Goal: Communication & Community: Ask a question

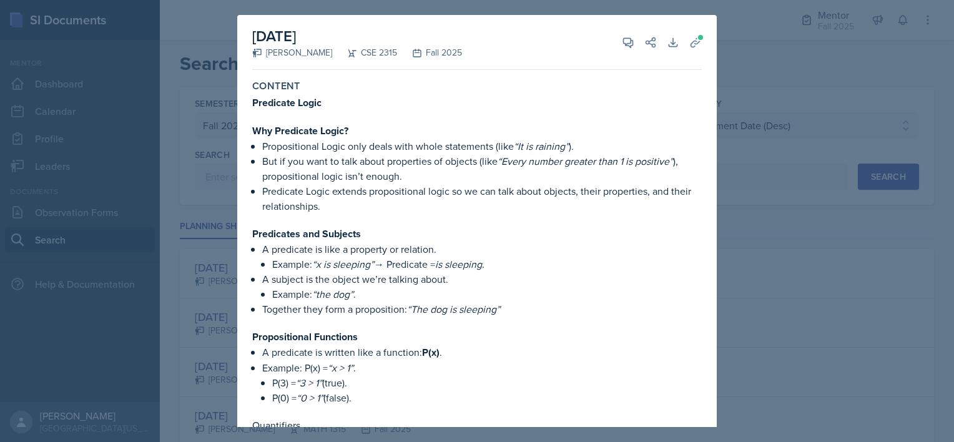
select select "a8c40de0-d7eb-4f82-90ee-ac0c6ce45f71"
select select "all"
select select "3"
click at [766, 132] on div at bounding box center [477, 221] width 954 height 442
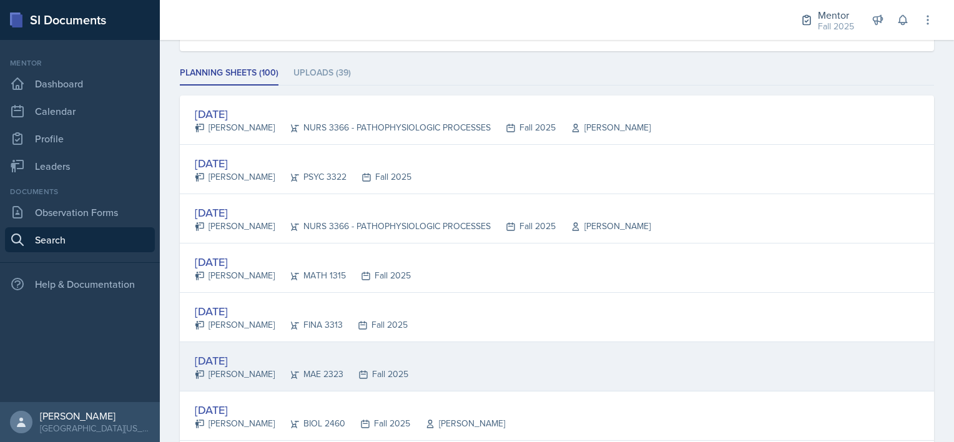
scroll to position [142, 0]
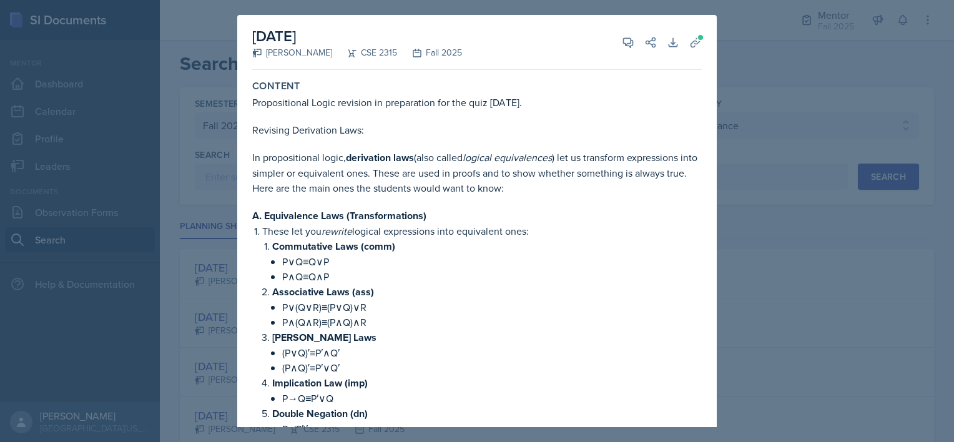
select select "a8c40de0-d7eb-4f82-90ee-ac0c6ce45f71"
select select "b05cf838-b04f-4fc4-901a-32fb7d12d120"
select select "1"
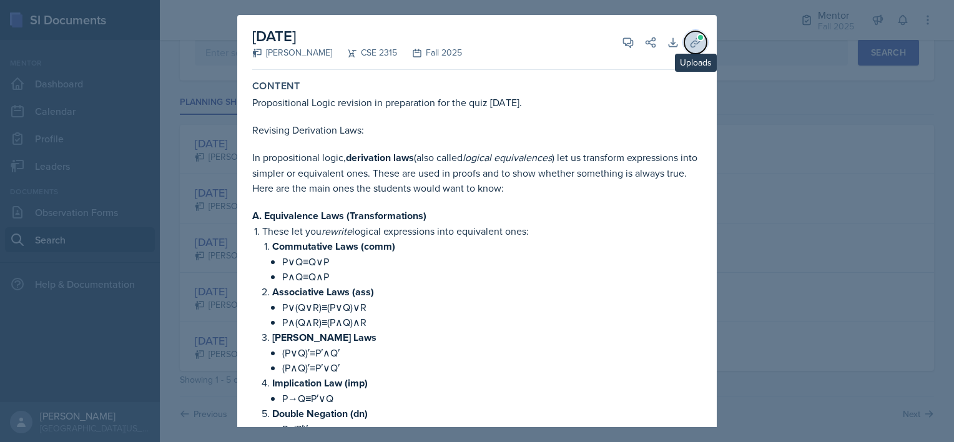
click at [691, 41] on icon at bounding box center [695, 41] width 9 height 9
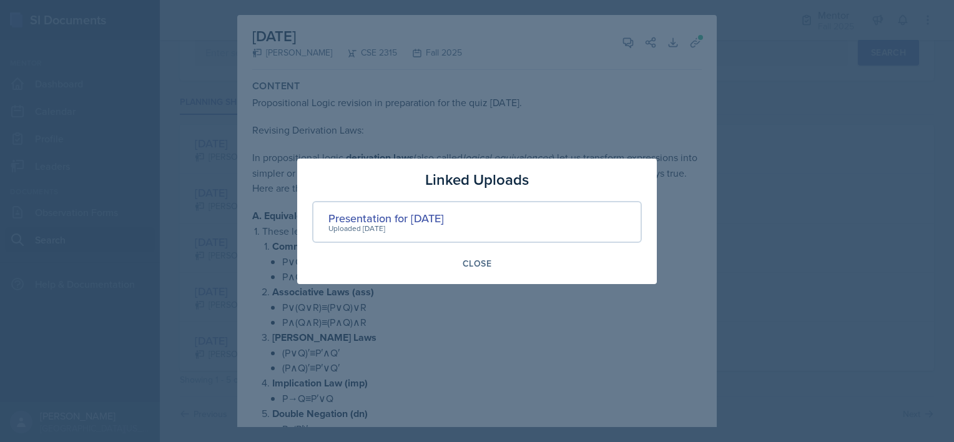
click at [582, 107] on div at bounding box center [477, 221] width 954 height 442
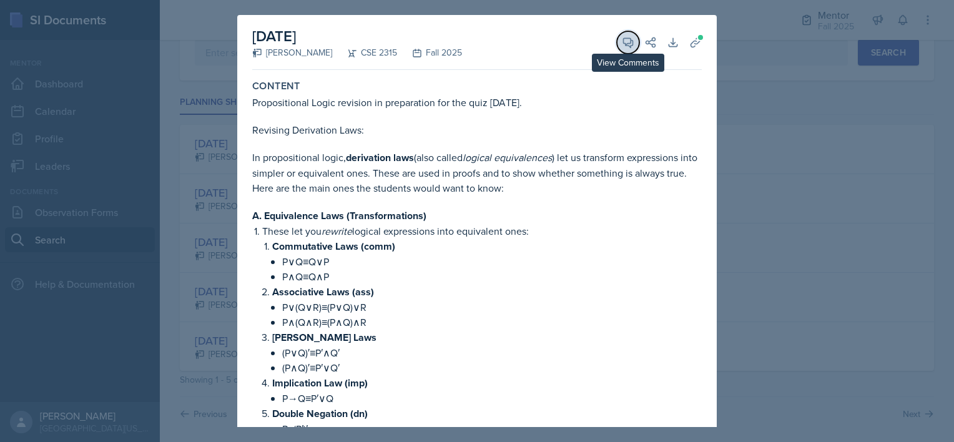
click at [622, 41] on icon at bounding box center [628, 42] width 12 height 12
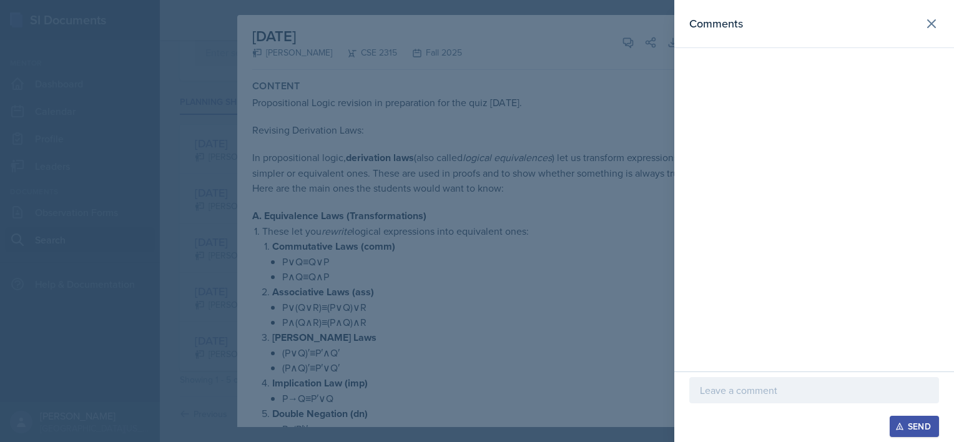
click at [726, 394] on p at bounding box center [814, 390] width 229 height 15
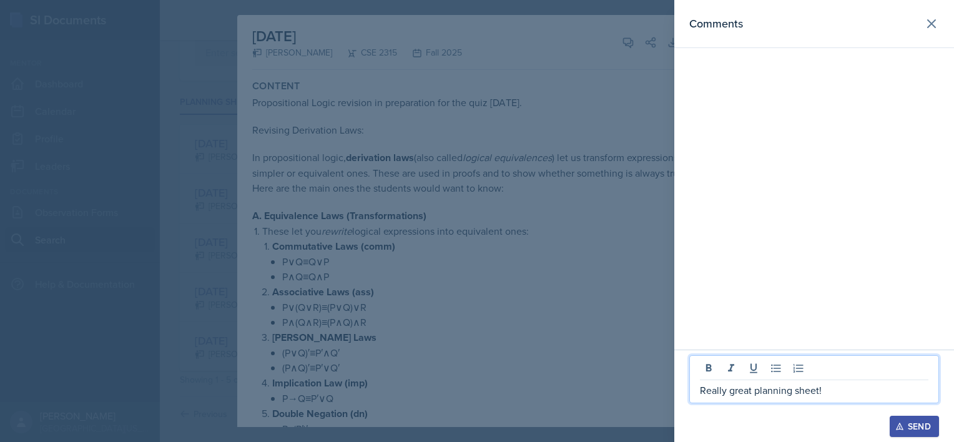
click at [921, 428] on div "Send" at bounding box center [914, 427] width 33 height 10
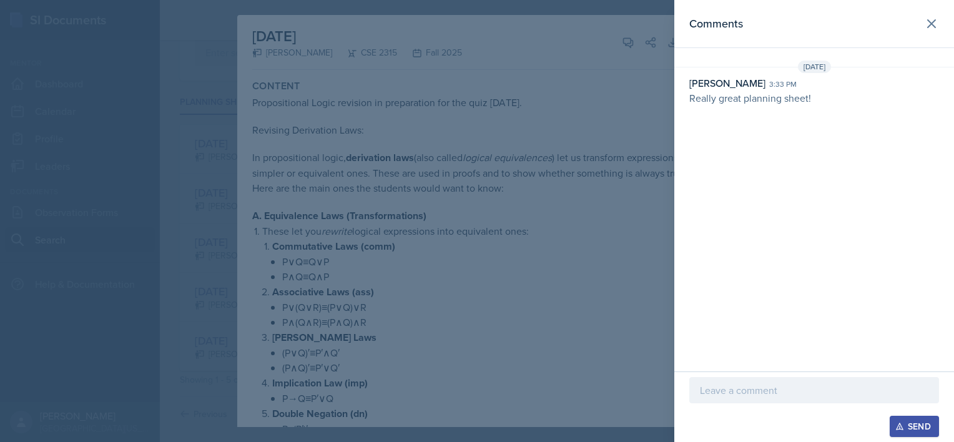
click at [590, 287] on div at bounding box center [477, 221] width 954 height 442
